Goal: Navigation & Orientation: Find specific page/section

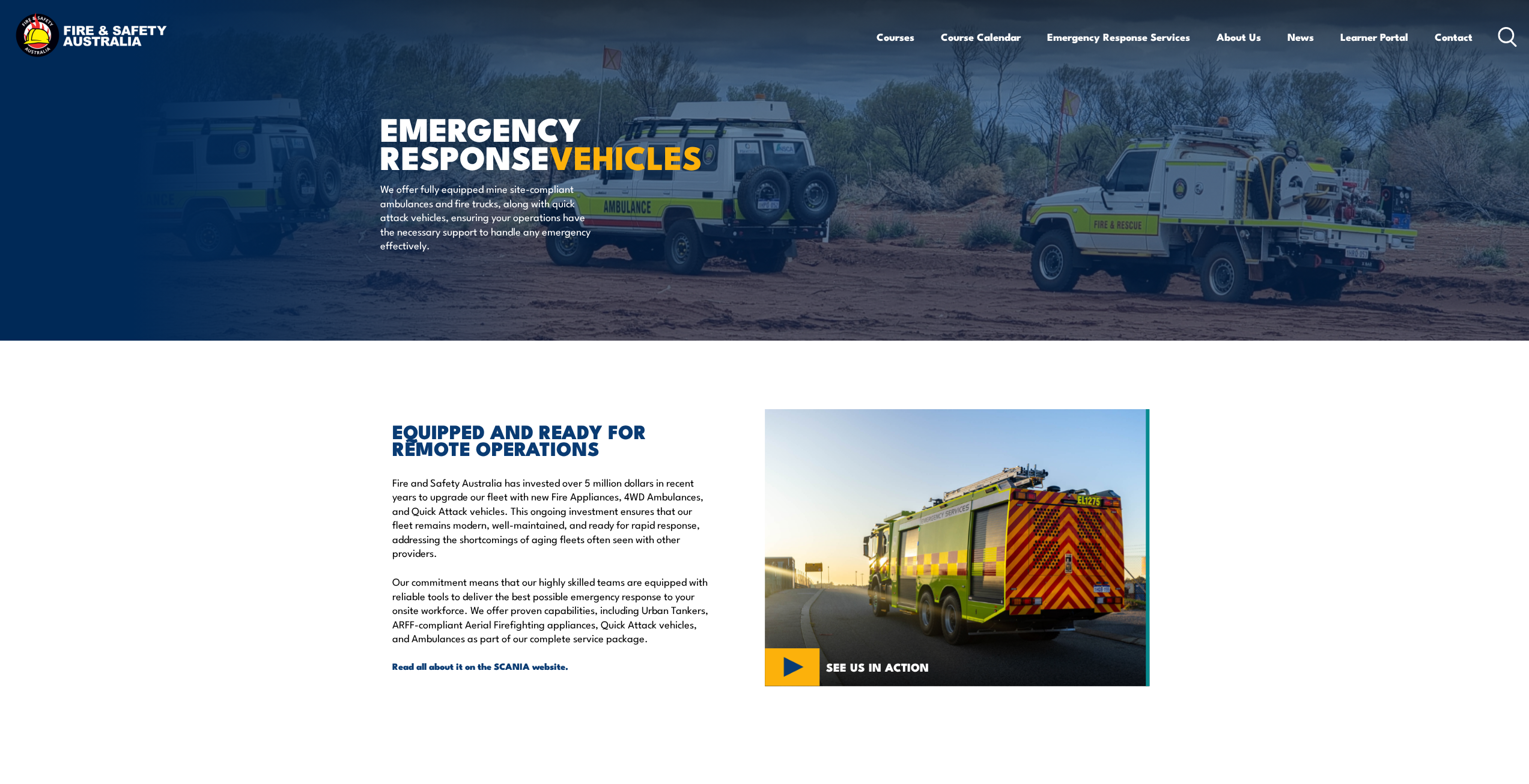
scroll to position [420, 0]
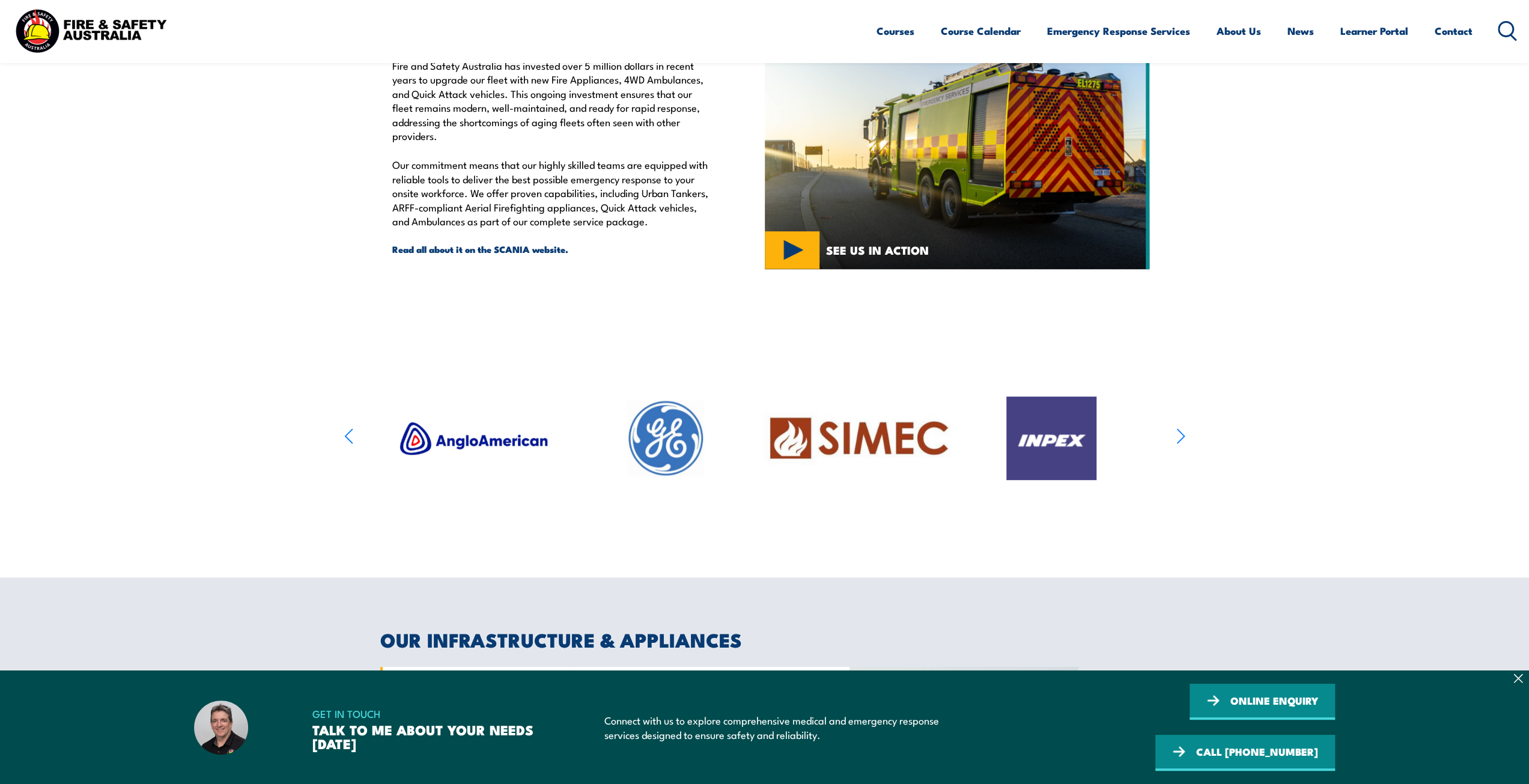
drag, startPoint x: 1192, startPoint y: 437, endPoint x: 1172, endPoint y: 437, distance: 20.0
click at [1192, 437] on section at bounding box center [764, 438] width 1529 height 190
click at [1172, 437] on article at bounding box center [765, 438] width 841 height 190
click at [1178, 435] on icon "button" at bounding box center [1180, 435] width 9 height 18
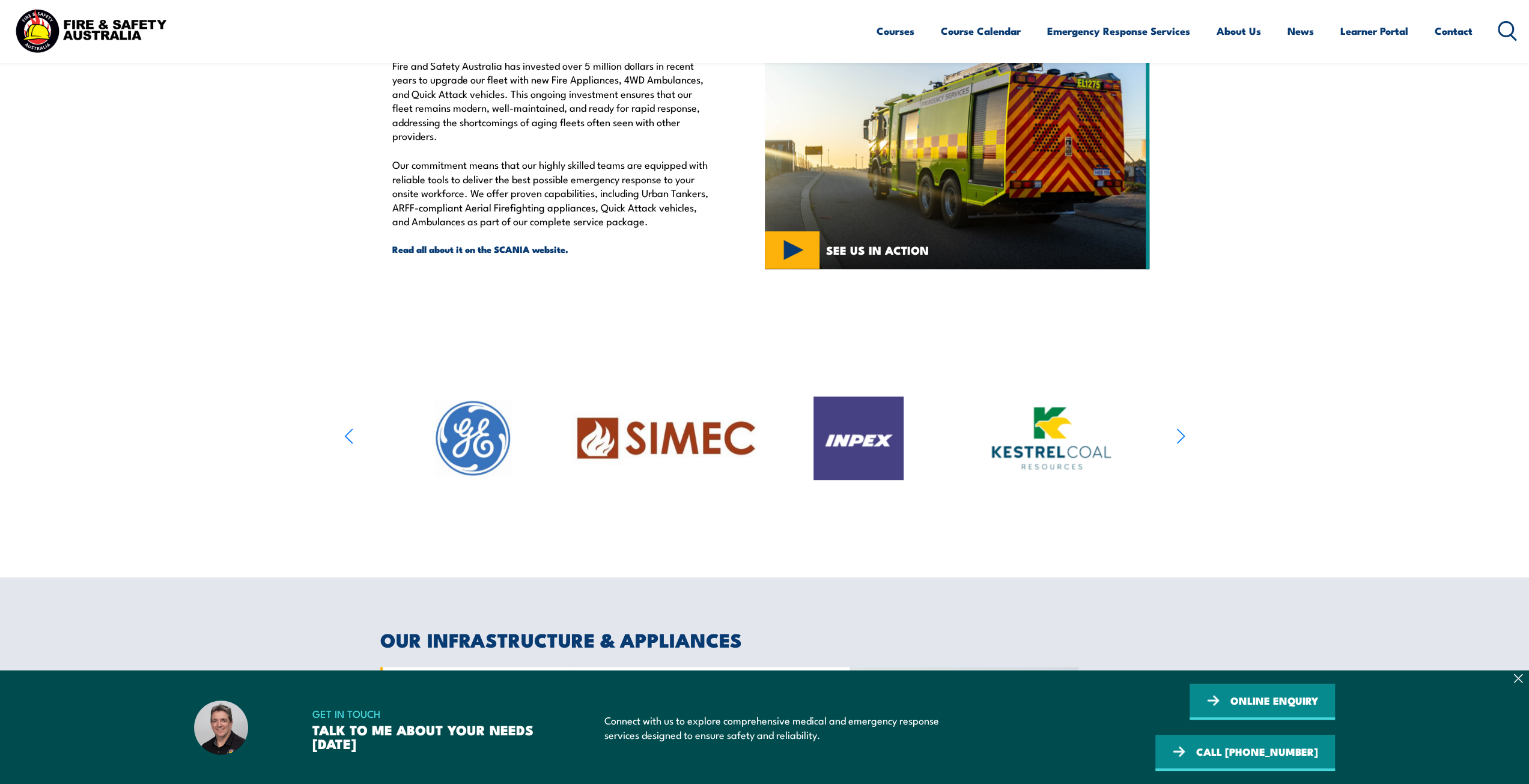
click at [1178, 435] on icon "button" at bounding box center [1180, 435] width 9 height 18
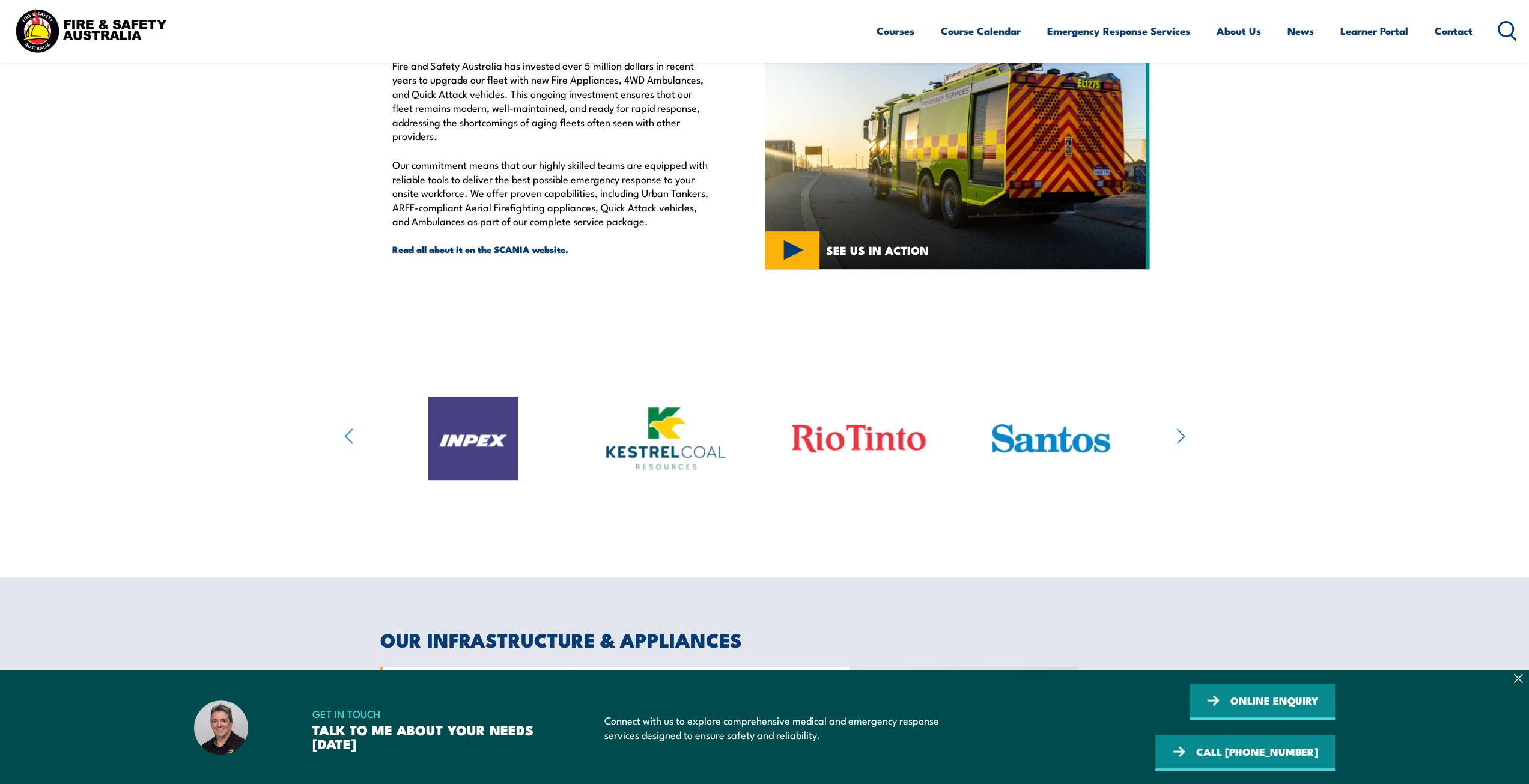
click at [1178, 435] on icon "button" at bounding box center [1180, 435] width 9 height 18
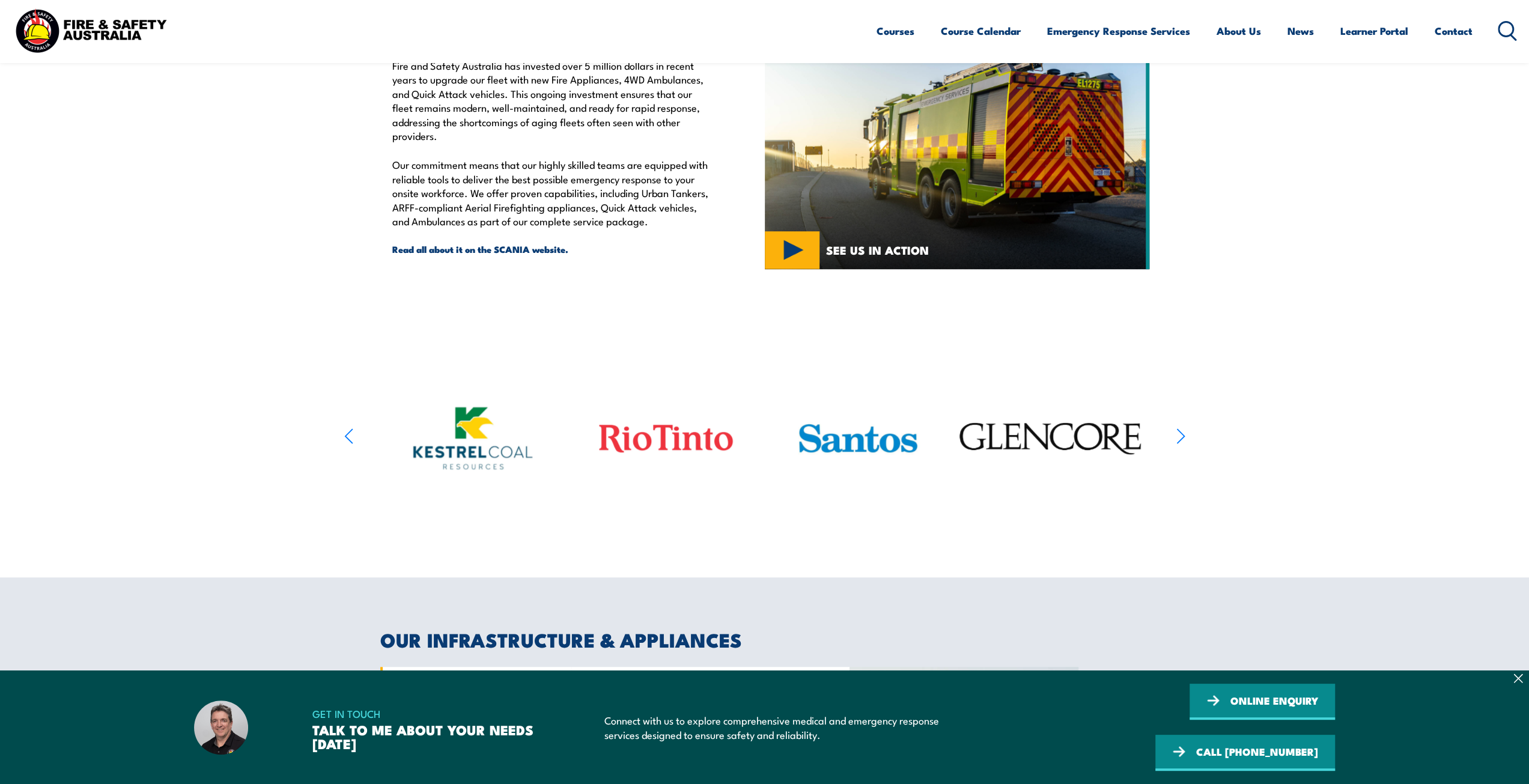
click at [1178, 435] on icon "button" at bounding box center [1180, 435] width 9 height 18
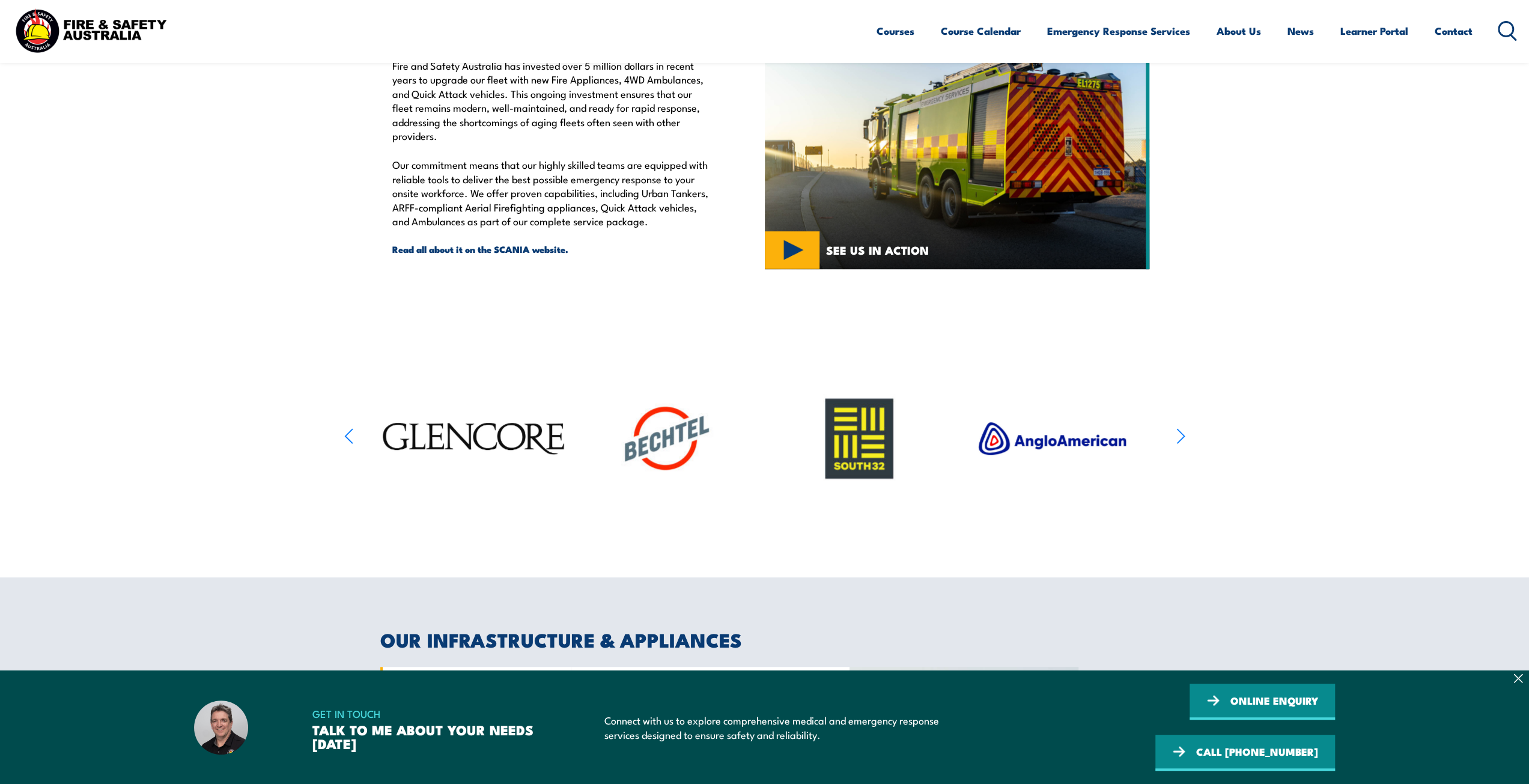
click at [1178, 435] on icon "button" at bounding box center [1180, 435] width 9 height 18
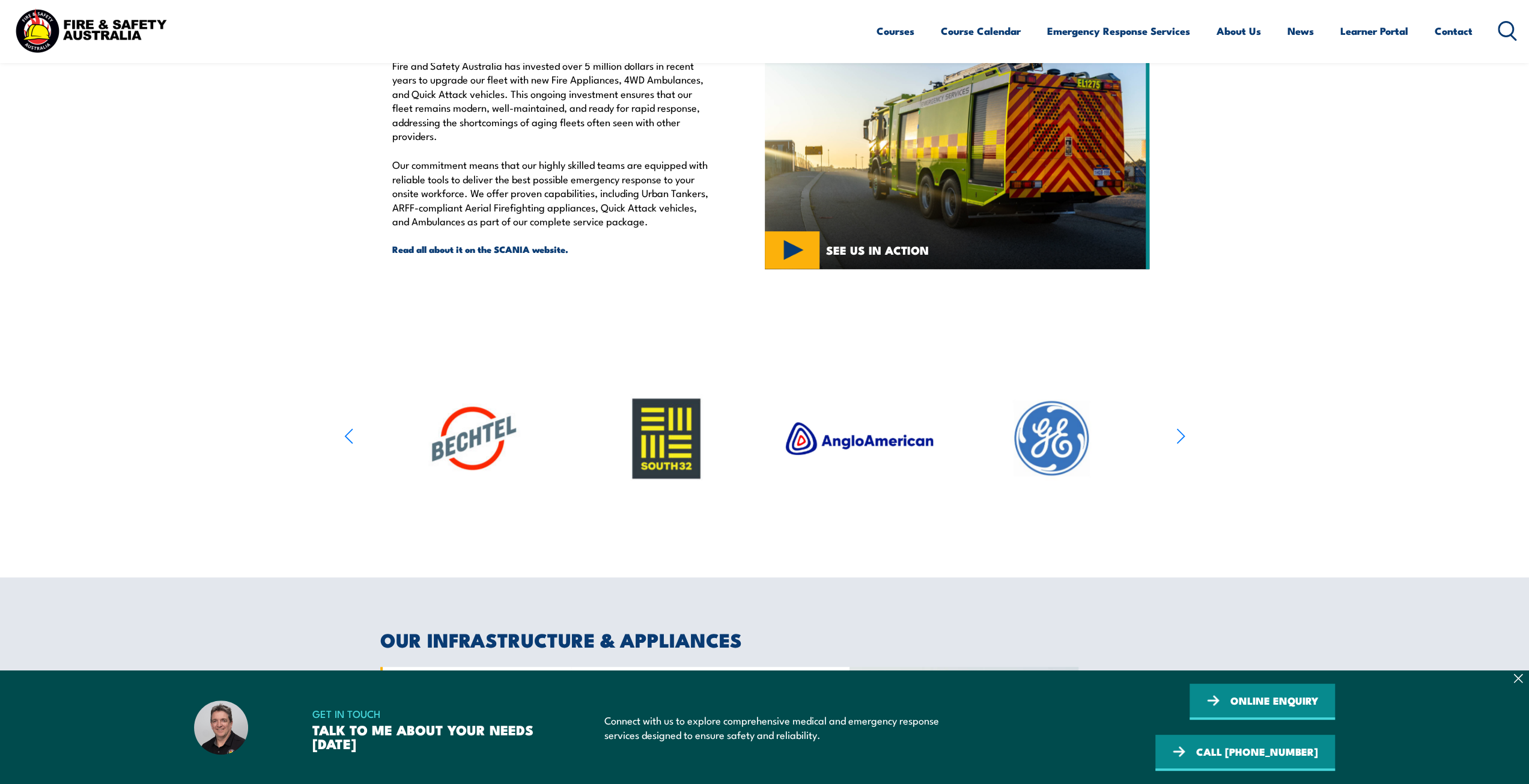
click at [1178, 435] on icon "button" at bounding box center [1180, 435] width 9 height 18
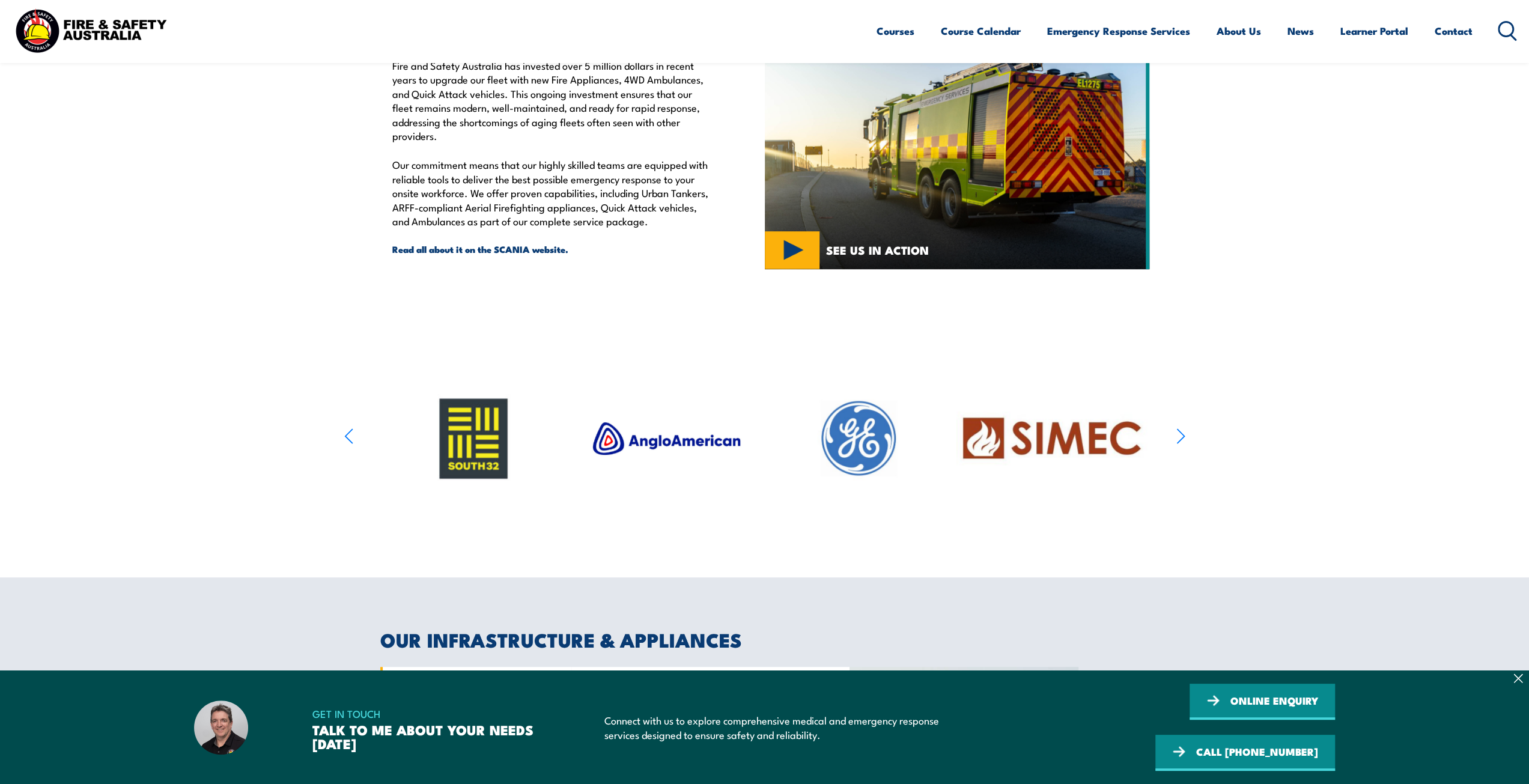
click at [1178, 435] on icon "button" at bounding box center [1180, 435] width 9 height 18
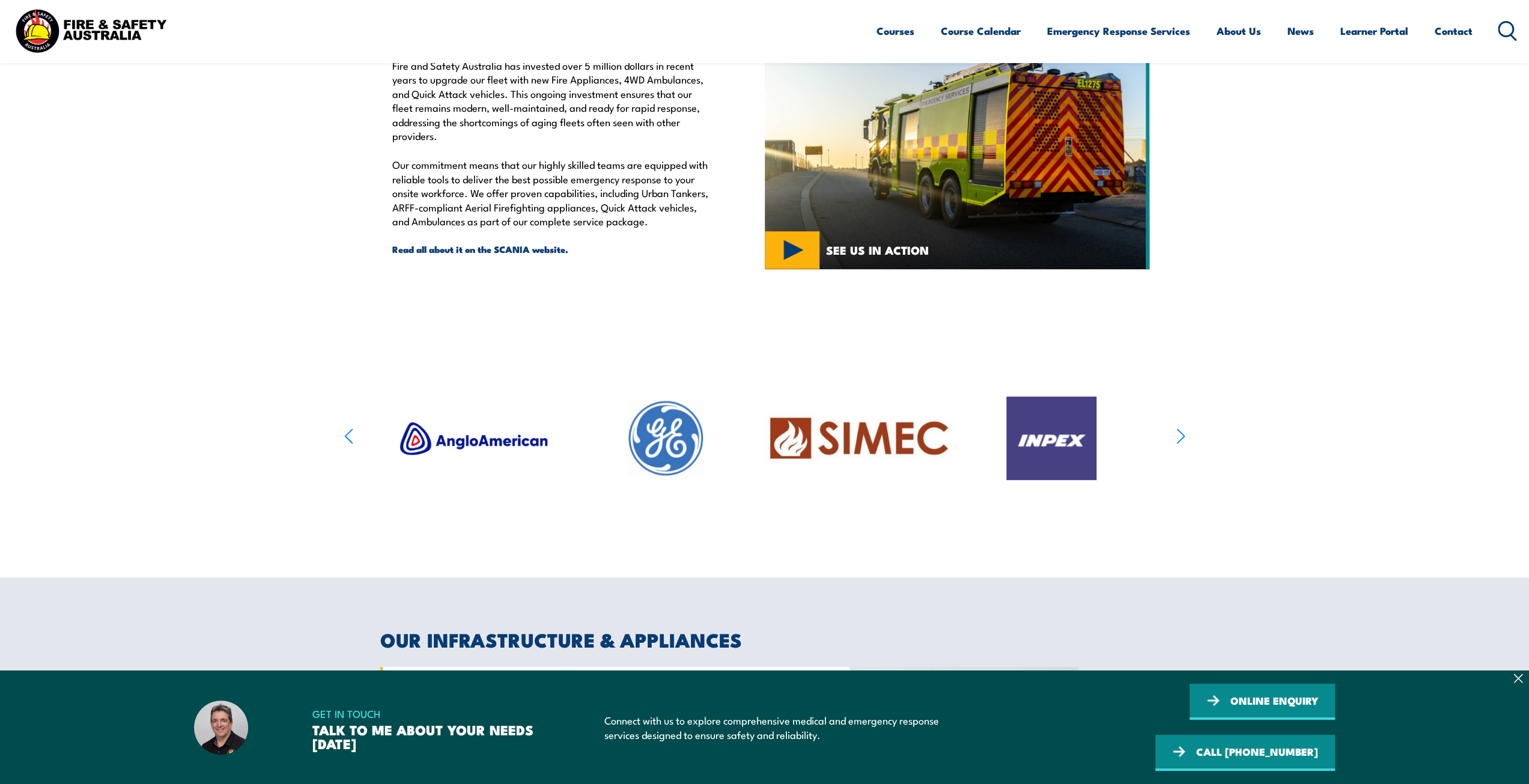
click at [1178, 435] on icon "button" at bounding box center [1180, 435] width 9 height 18
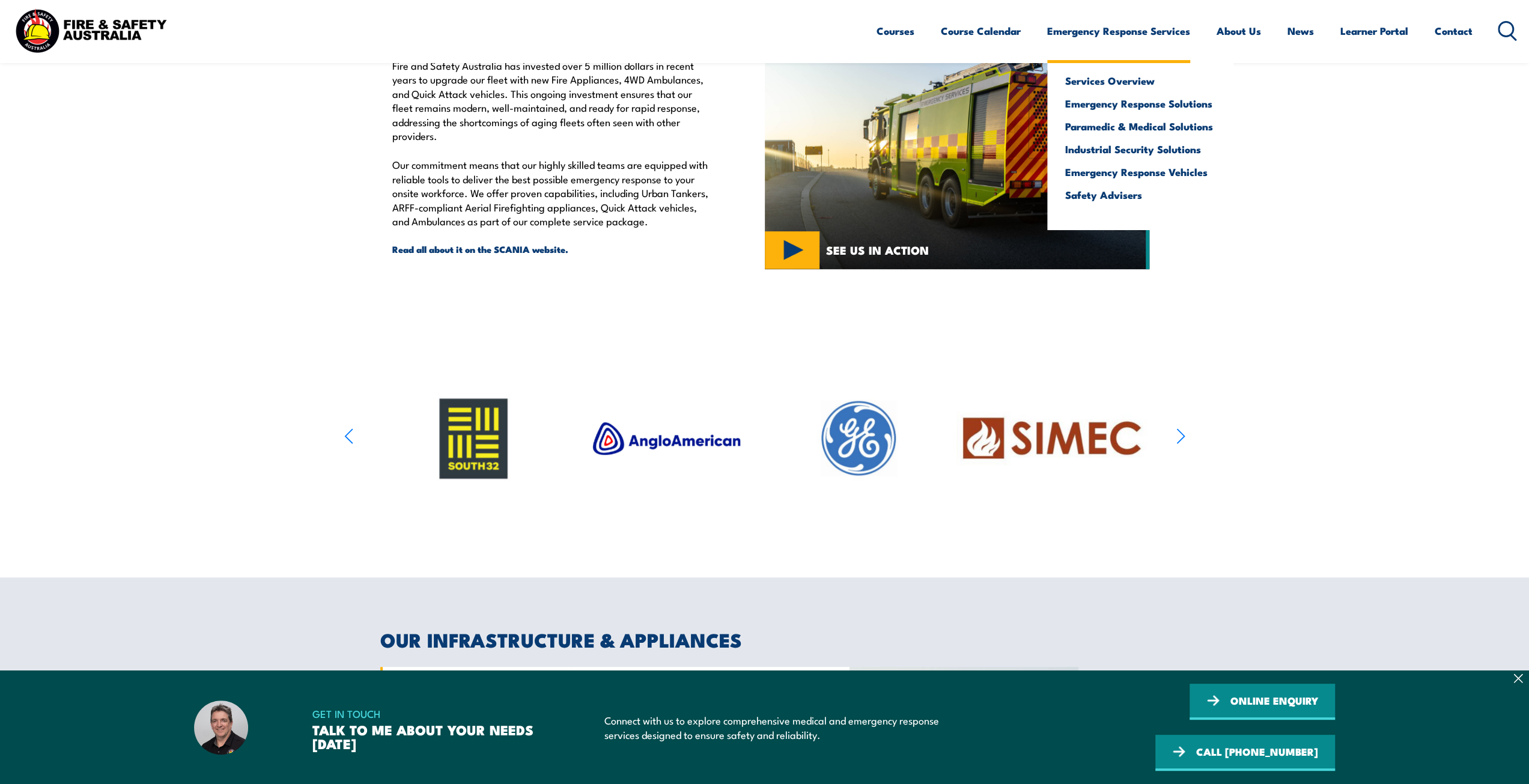
click at [1102, 36] on link "Emergency Response Services" at bounding box center [1118, 31] width 143 height 32
